Goal: Transaction & Acquisition: Purchase product/service

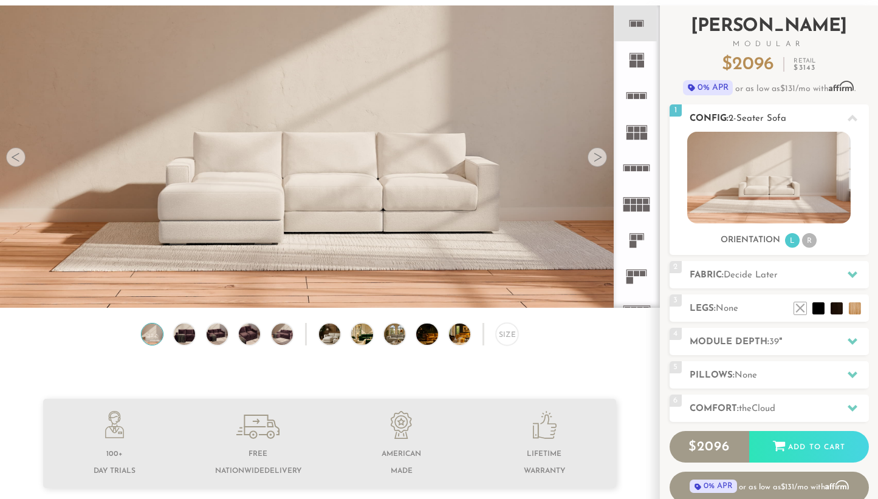
scroll to position [57, 0]
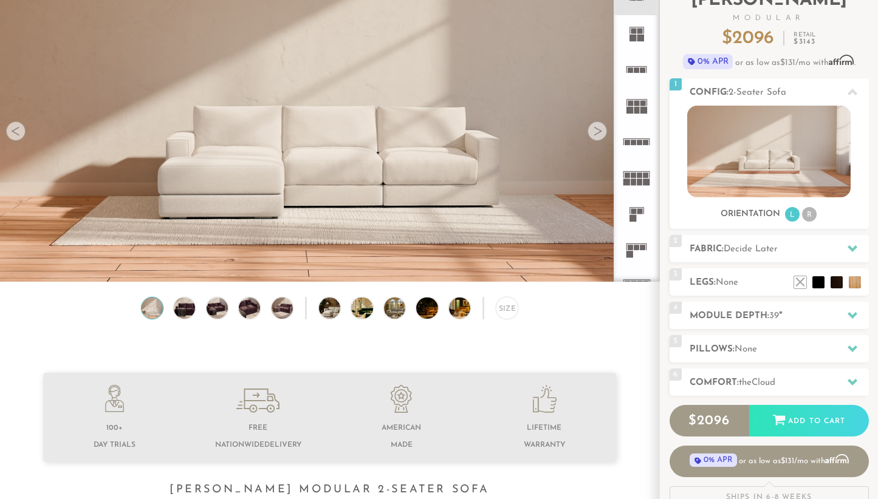
scroll to position [92, 0]
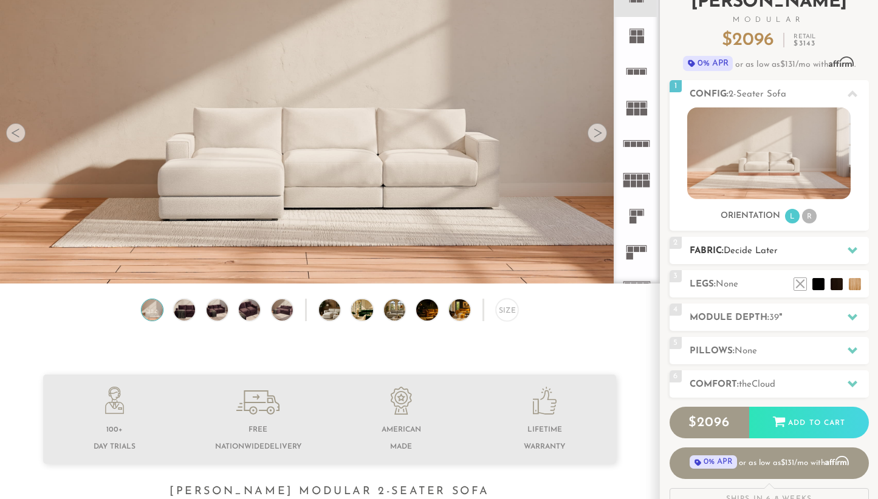
click at [854, 251] on icon at bounding box center [853, 250] width 10 height 7
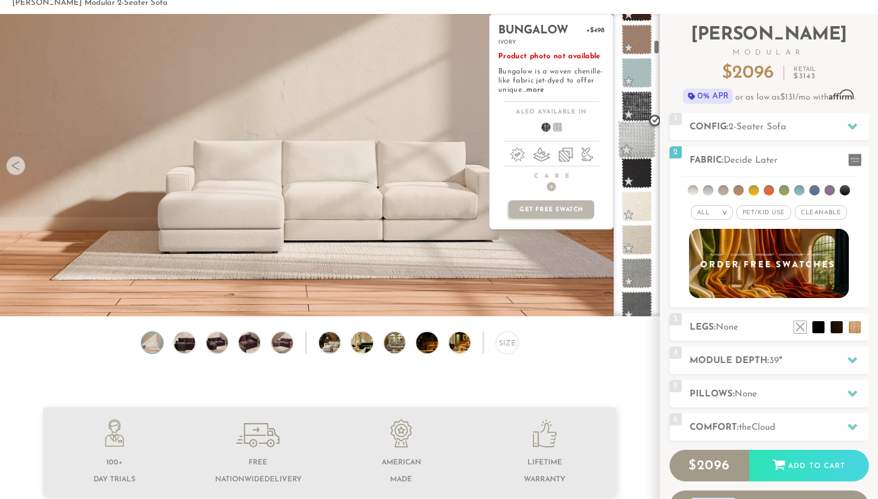
scroll to position [647, 0]
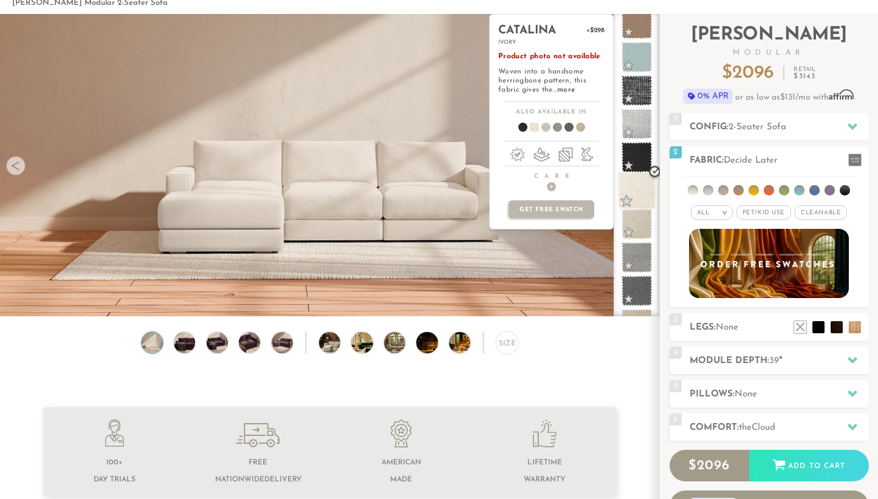
click at [637, 197] on span at bounding box center [637, 191] width 38 height 38
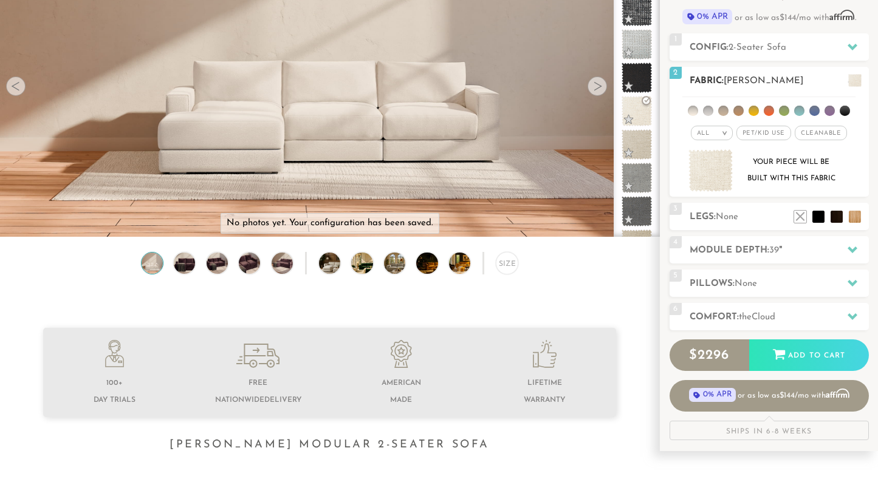
scroll to position [139, 0]
click at [813, 221] on li at bounding box center [800, 199] width 49 height 49
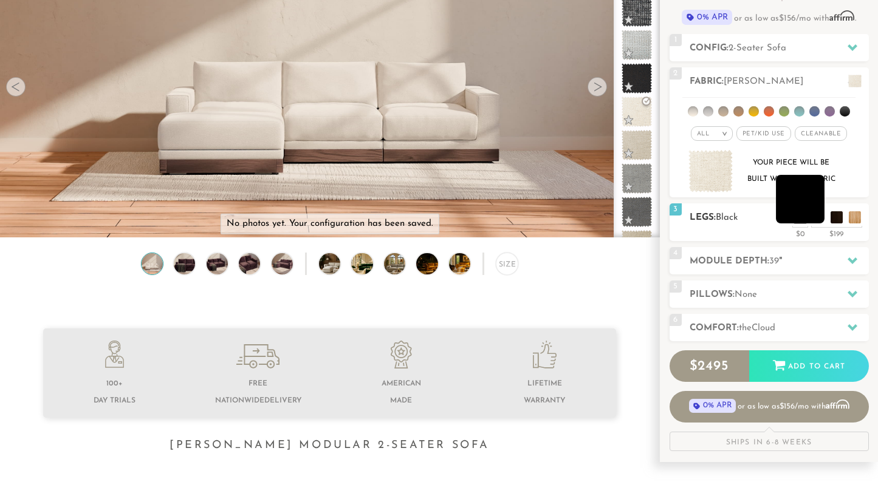
click at [814, 219] on li at bounding box center [800, 199] width 49 height 49
click at [835, 219] on li at bounding box center [818, 199] width 49 height 49
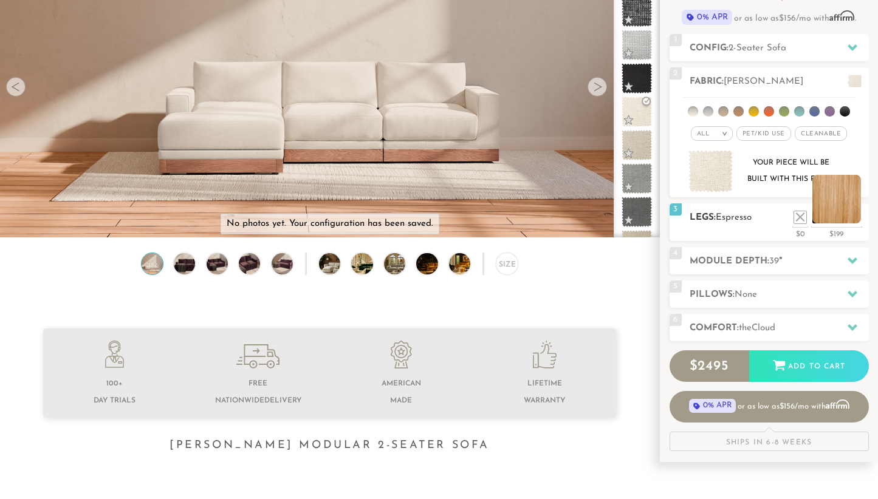
click at [859, 220] on li at bounding box center [836, 199] width 49 height 49
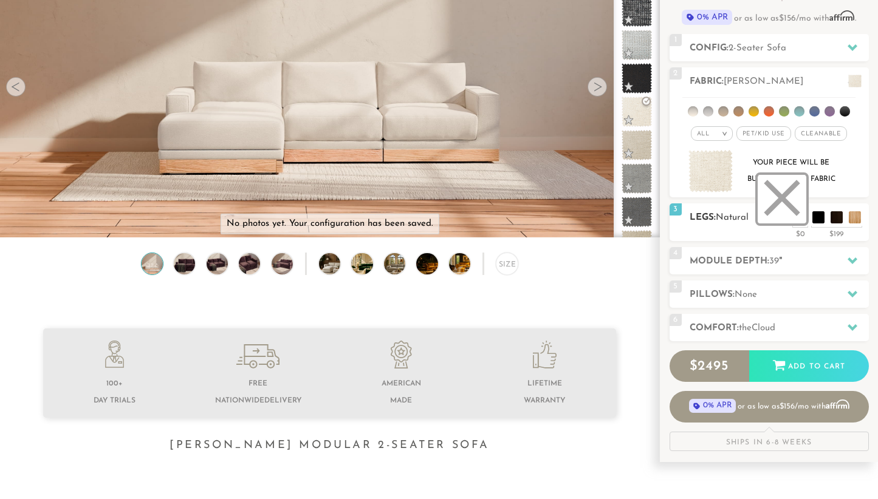
click at [797, 217] on li at bounding box center [782, 199] width 49 height 49
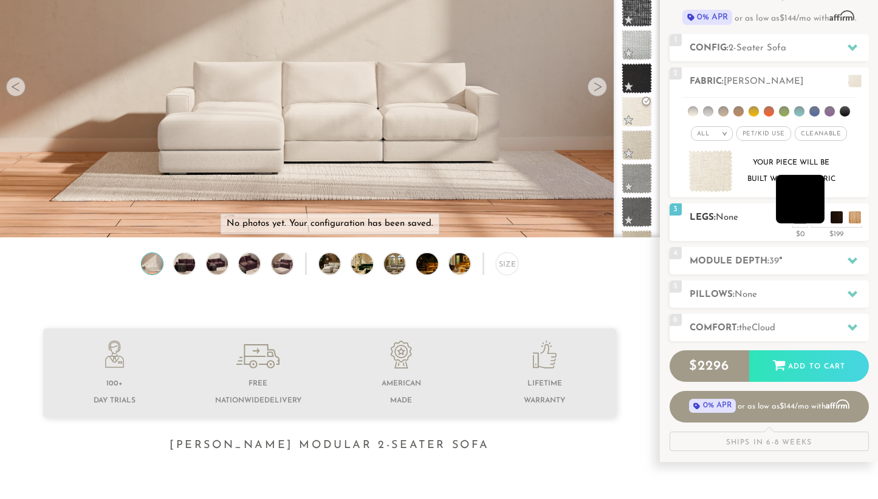
click at [814, 218] on li at bounding box center [800, 199] width 49 height 49
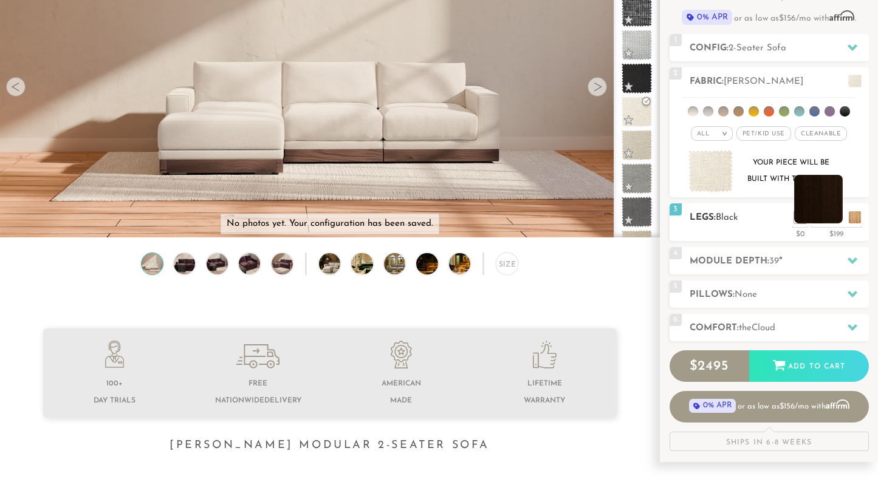
click at [834, 222] on li at bounding box center [818, 199] width 49 height 49
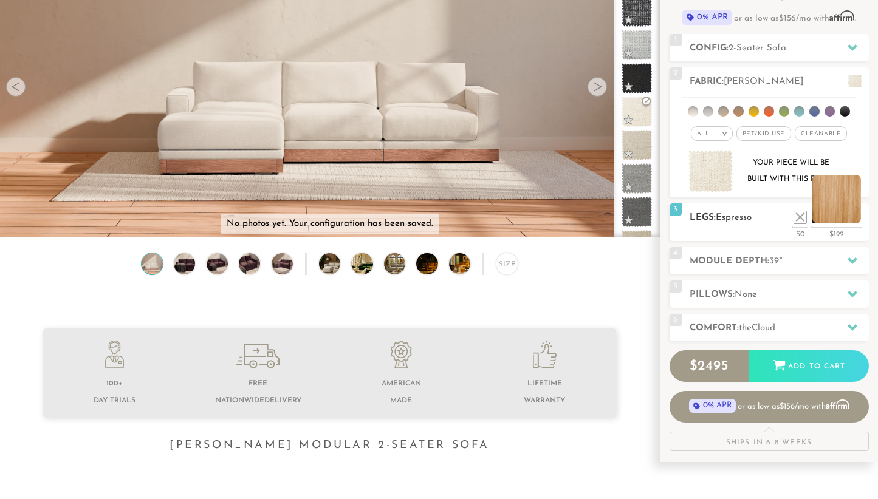
click at [851, 220] on li at bounding box center [836, 199] width 49 height 49
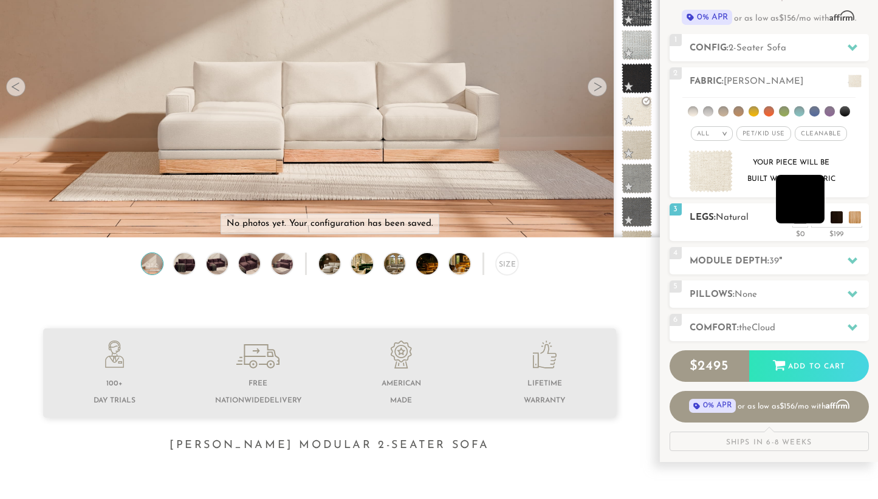
click at [820, 218] on li at bounding box center [800, 199] width 49 height 49
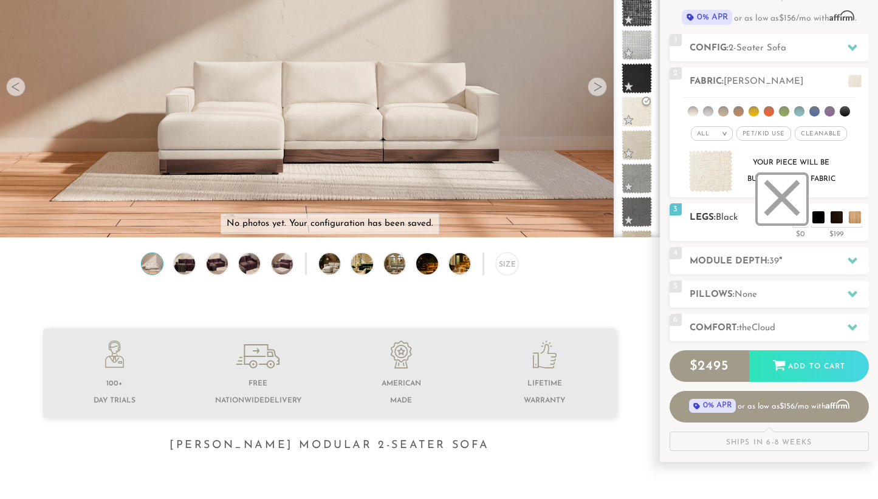
click at [797, 223] on li at bounding box center [782, 199] width 49 height 49
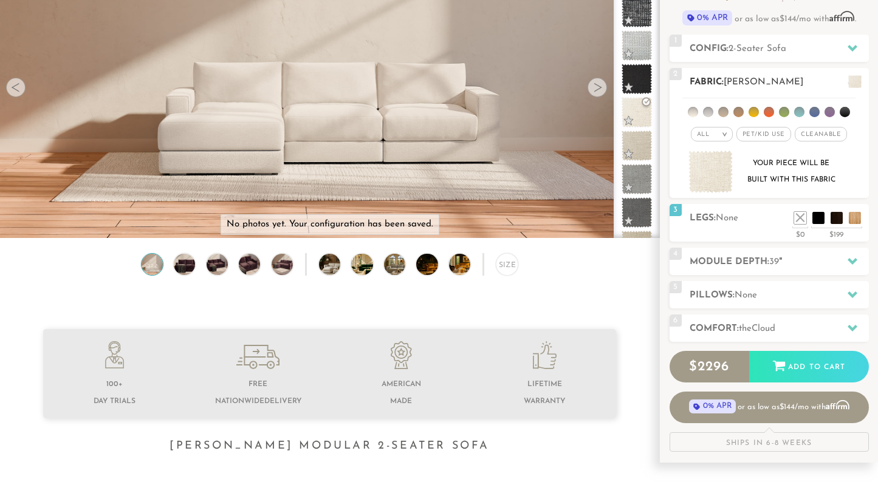
scroll to position [139, 0]
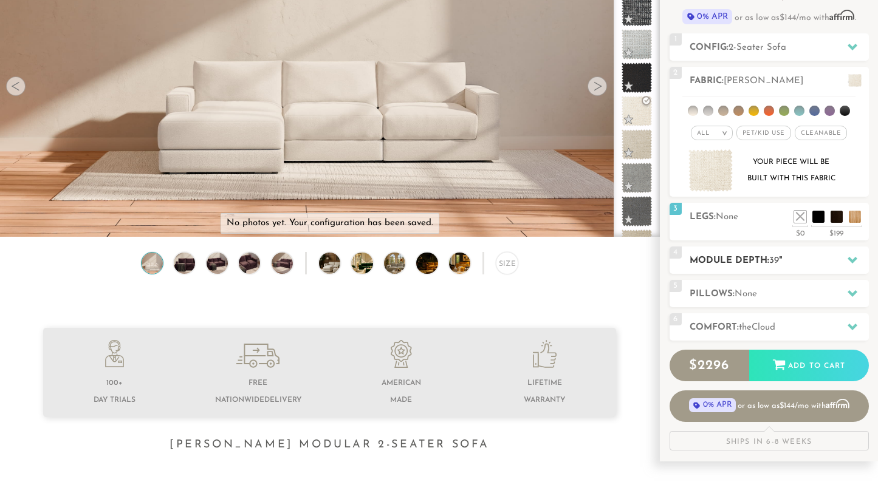
click at [852, 260] on icon at bounding box center [853, 260] width 10 height 7
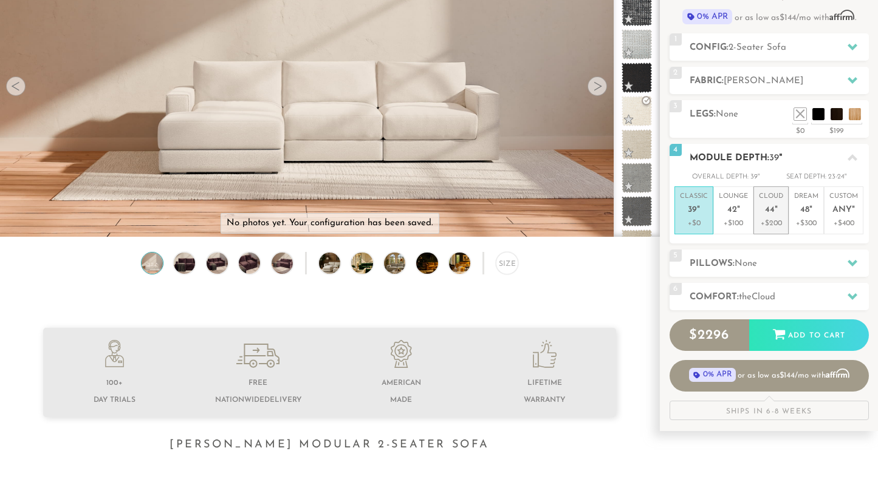
click at [766, 210] on span "44" at bounding box center [770, 210] width 10 height 10
click at [849, 263] on icon at bounding box center [853, 263] width 10 height 10
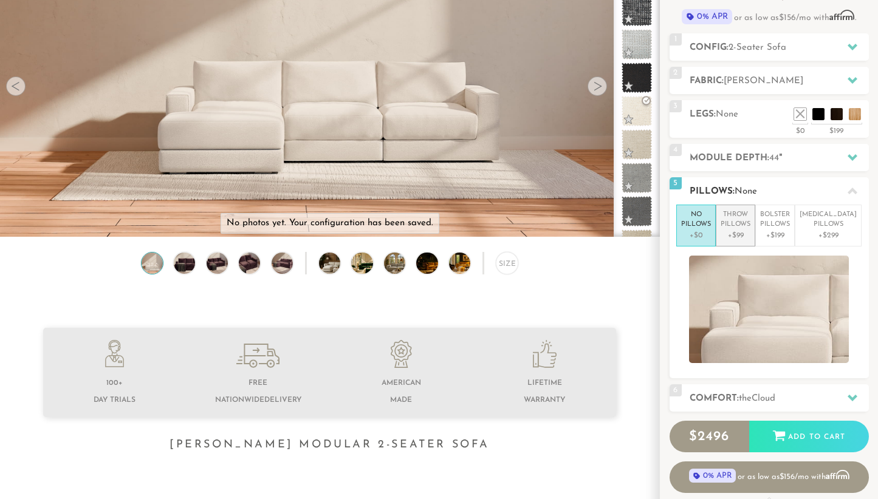
click at [750, 225] on p "Throw Pillows" at bounding box center [736, 220] width 30 height 20
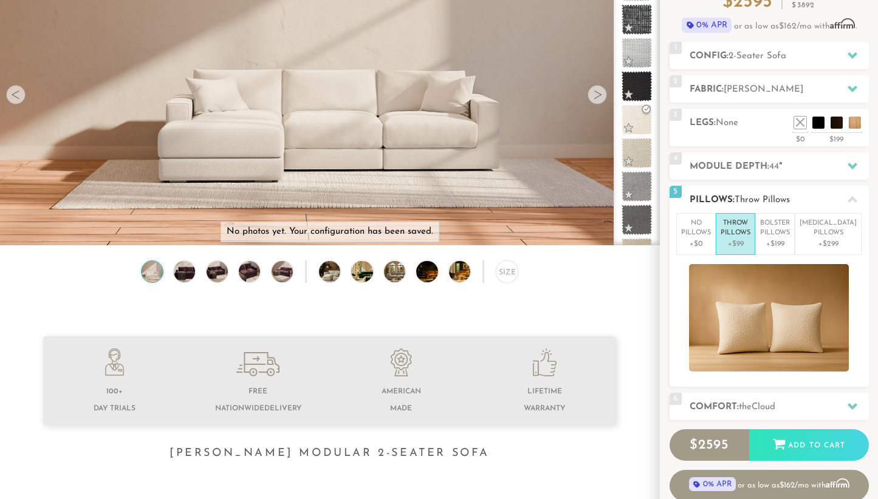
scroll to position [129, 0]
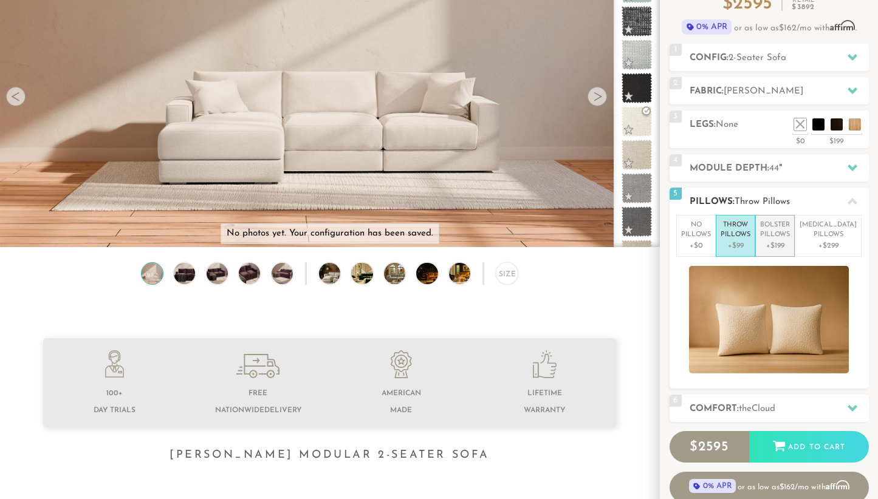
click at [789, 247] on p "+$199" at bounding box center [775, 246] width 30 height 11
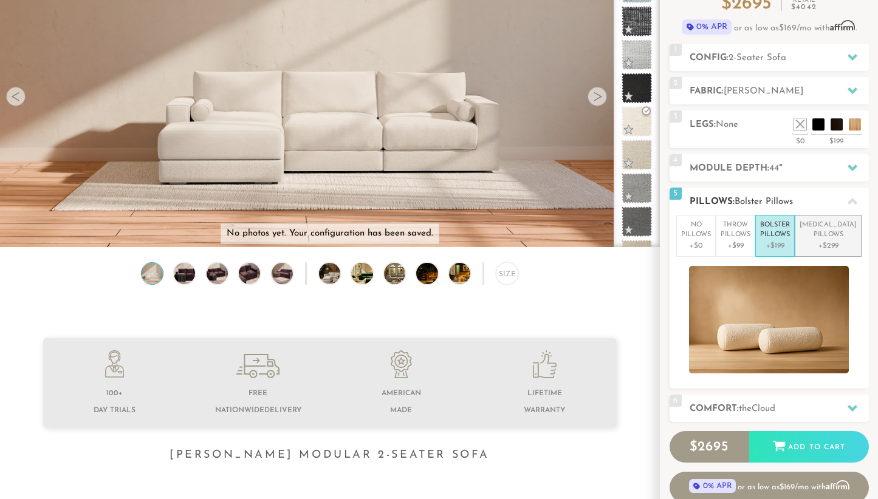
click at [824, 232] on p "Lumbar Pillows" at bounding box center [828, 231] width 57 height 20
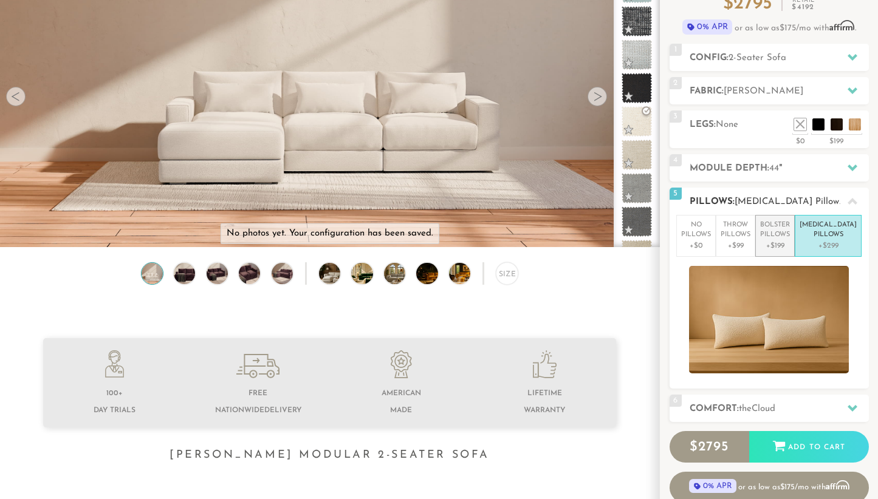
click at [790, 232] on p "Bolster Pillows" at bounding box center [775, 231] width 30 height 20
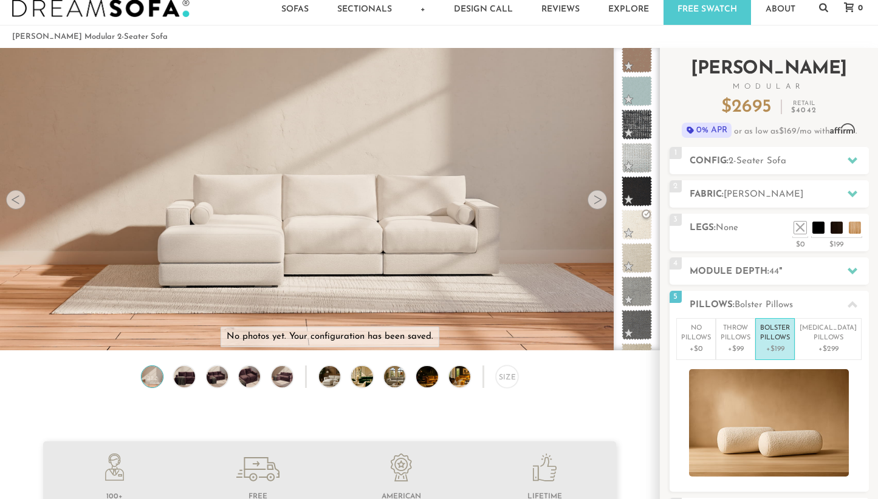
scroll to position [0, 0]
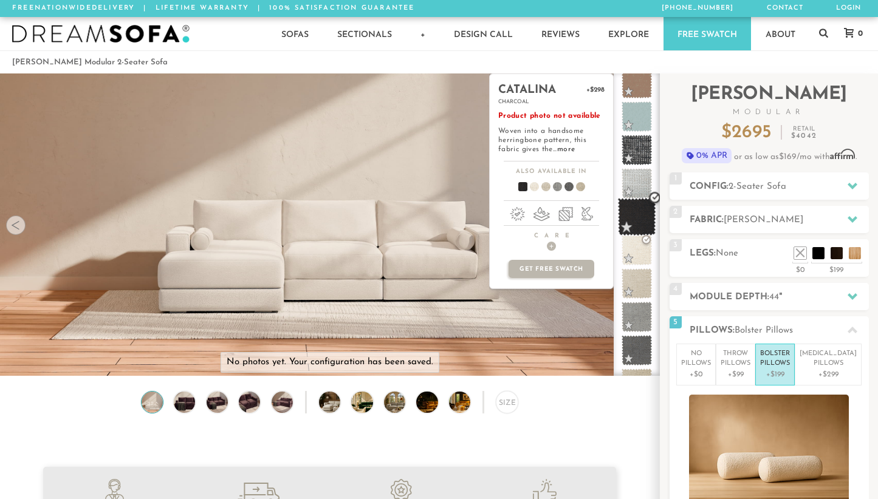
click at [643, 220] on span at bounding box center [637, 217] width 38 height 38
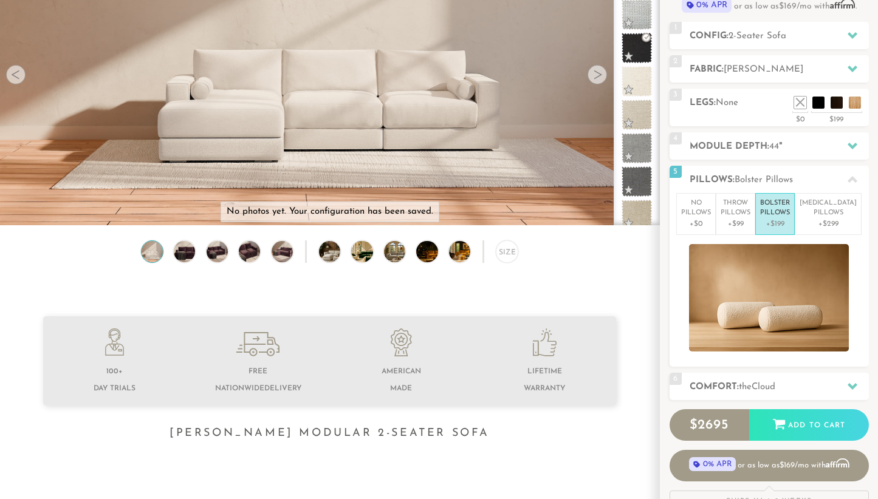
scroll to position [163, 0]
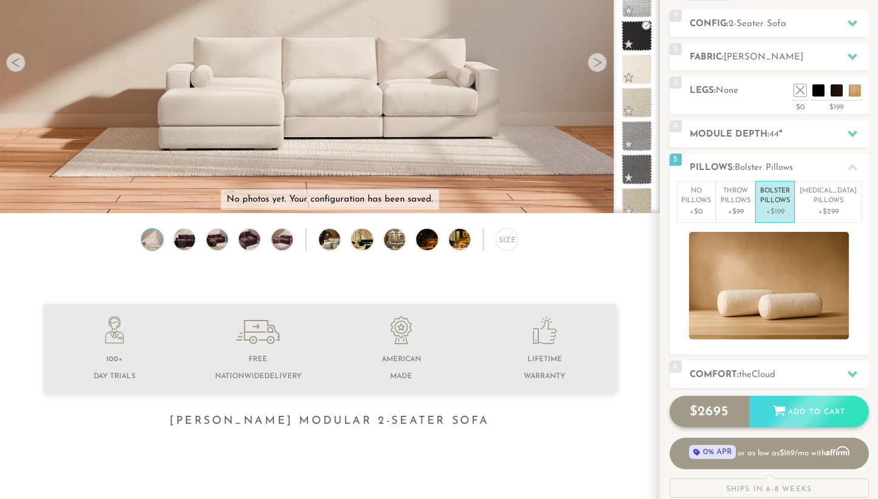
click at [806, 411] on div "Add to Cart" at bounding box center [809, 412] width 120 height 33
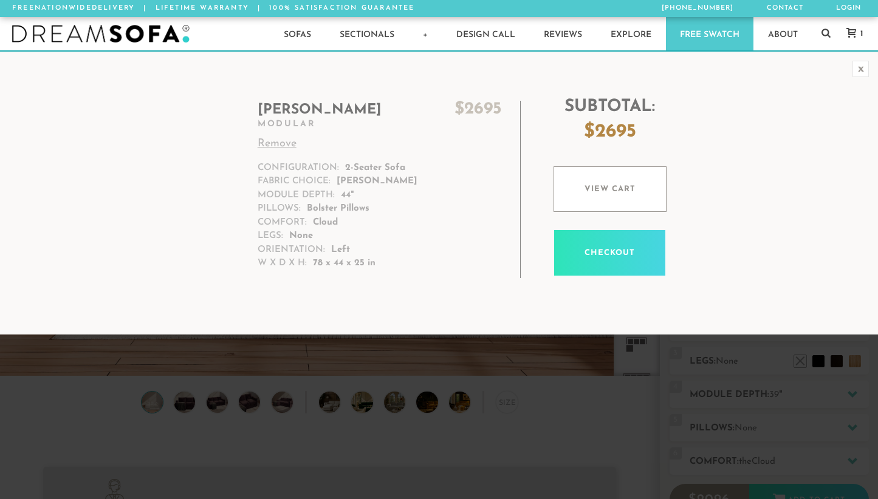
scroll to position [13367, 878]
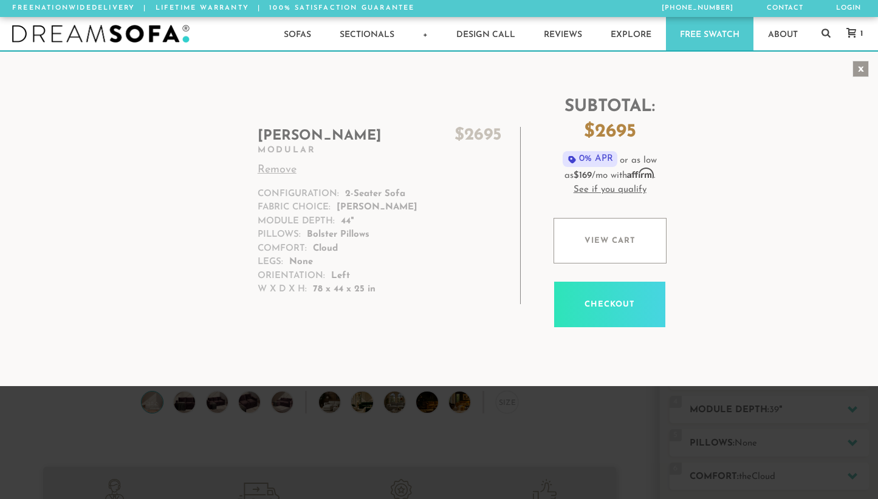
click at [861, 70] on div "x" at bounding box center [861, 69] width 16 height 16
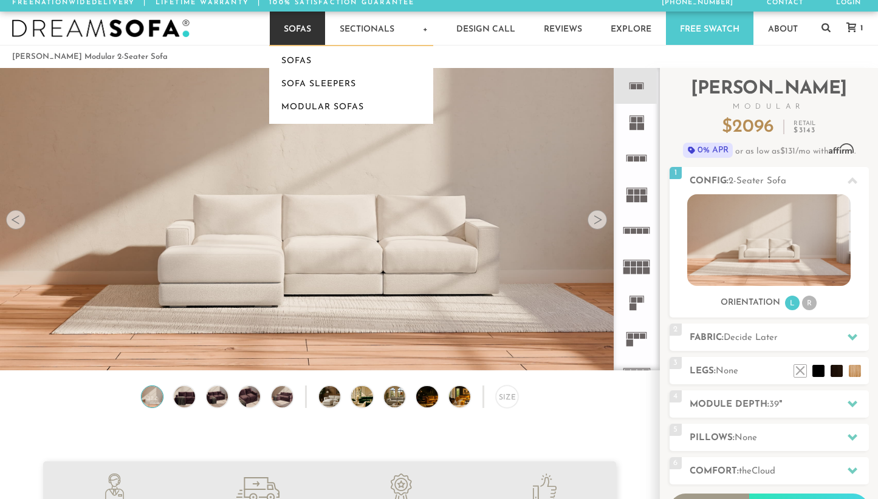
scroll to position [6, 0]
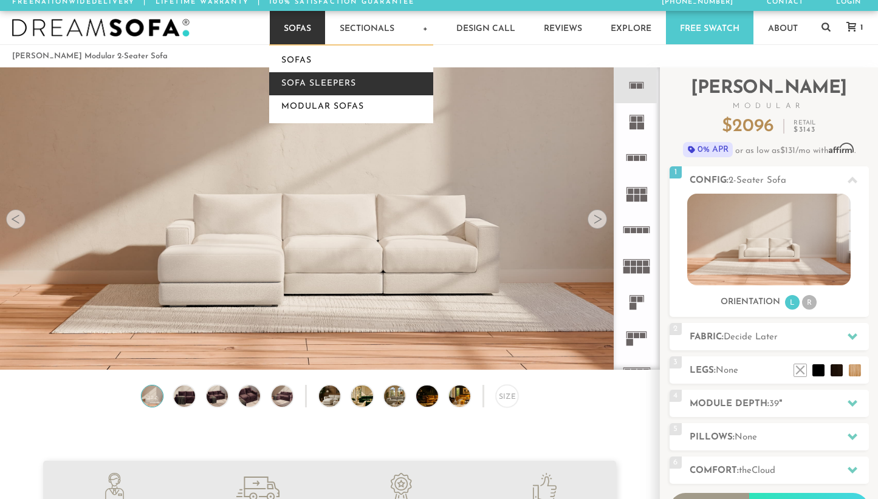
click at [297, 89] on link "Sofa Sleepers" at bounding box center [351, 83] width 164 height 23
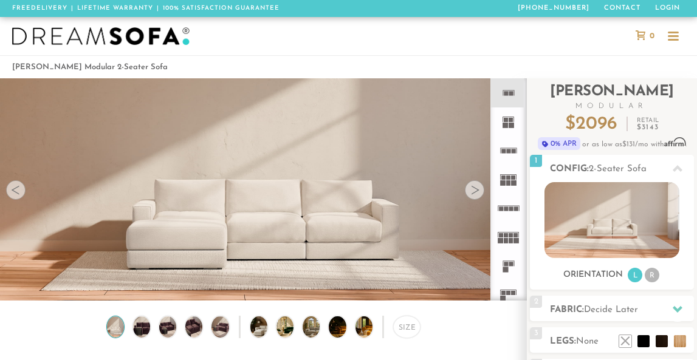
scroll to position [1, 1]
